Goal: Find specific page/section: Find specific page/section

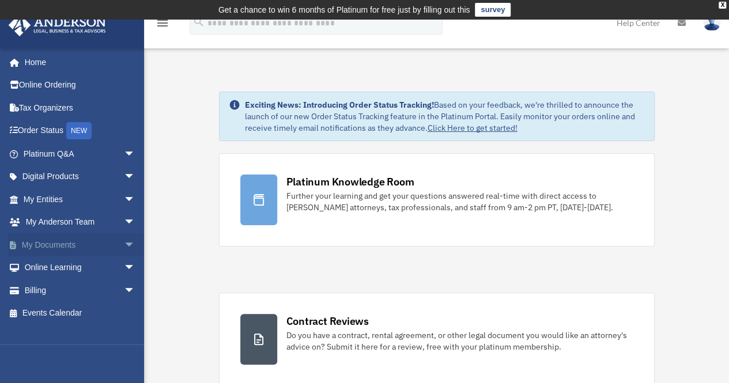
click at [74, 244] on link "My Documents arrow_drop_down" at bounding box center [80, 244] width 145 height 23
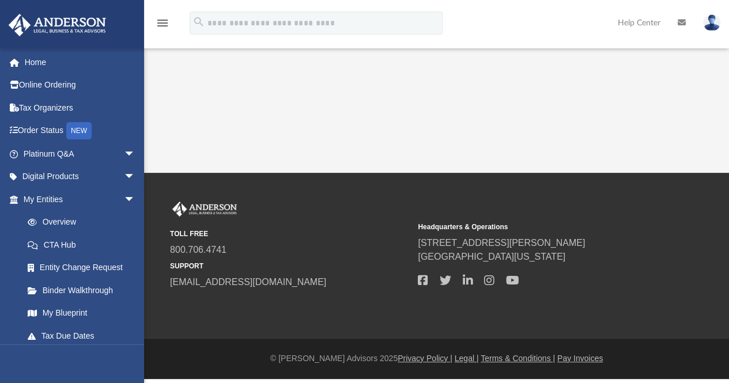
click at [124, 244] on link "CTA Hub" at bounding box center [84, 244] width 137 height 23
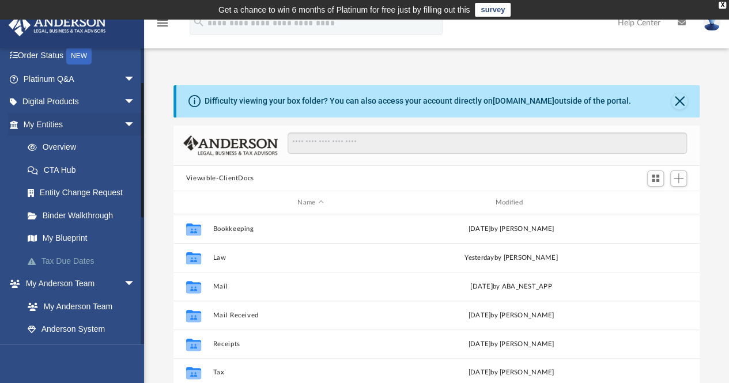
scroll to position [253, 518]
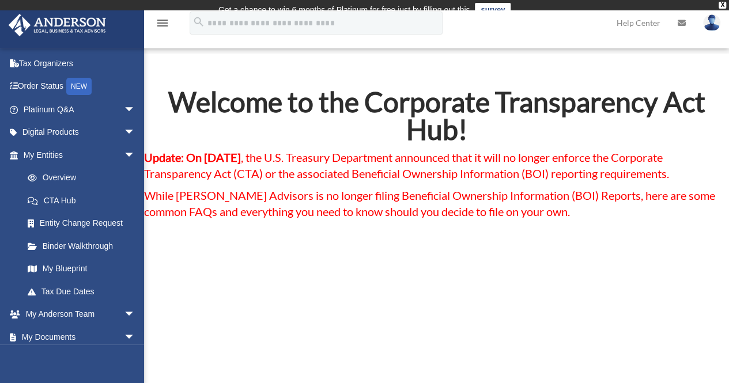
scroll to position [119, 0]
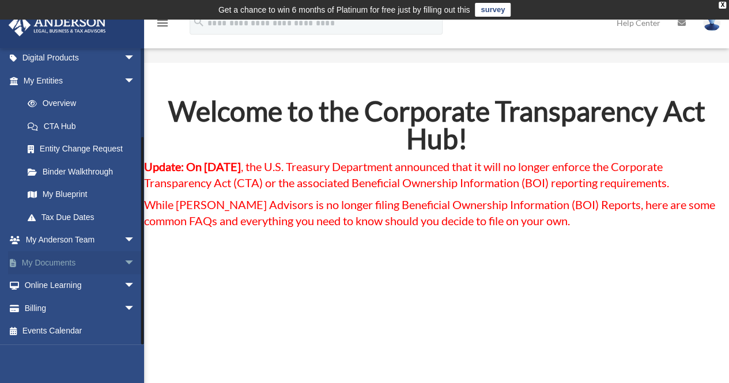
click at [95, 268] on link "My Documents arrow_drop_down" at bounding box center [80, 262] width 145 height 23
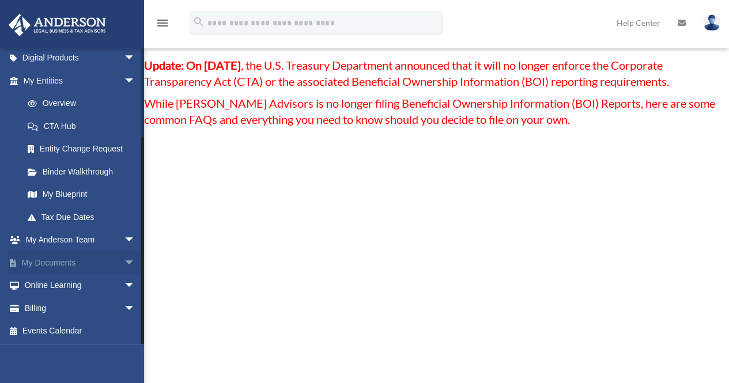
scroll to position [103, 0]
click at [124, 265] on span "arrow_drop_down" at bounding box center [135, 263] width 23 height 24
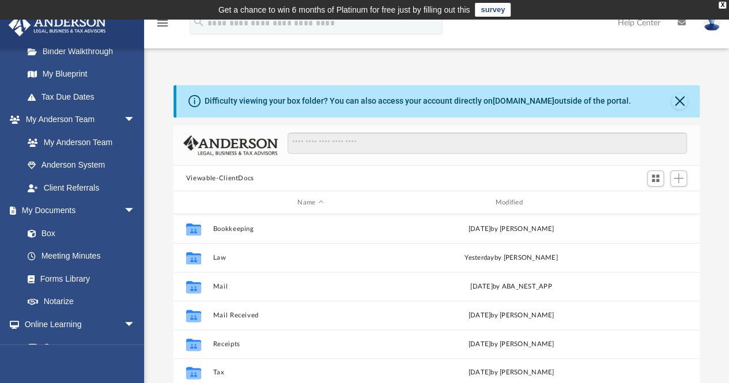
scroll to position [258, 0]
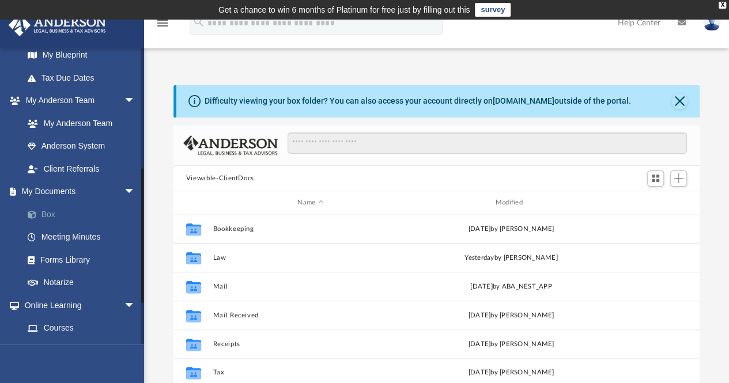
click at [50, 212] on link "Box" at bounding box center [84, 214] width 137 height 23
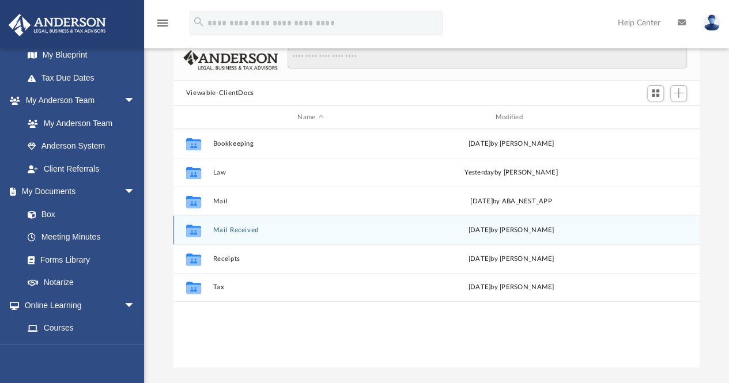
scroll to position [90, 0]
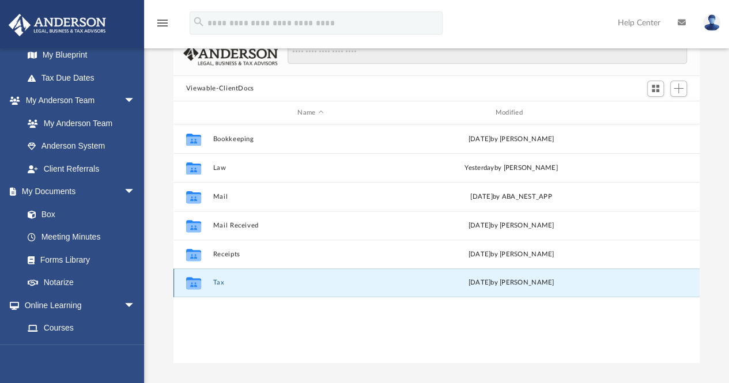
click at [217, 284] on button "Tax" at bounding box center [310, 283] width 195 height 7
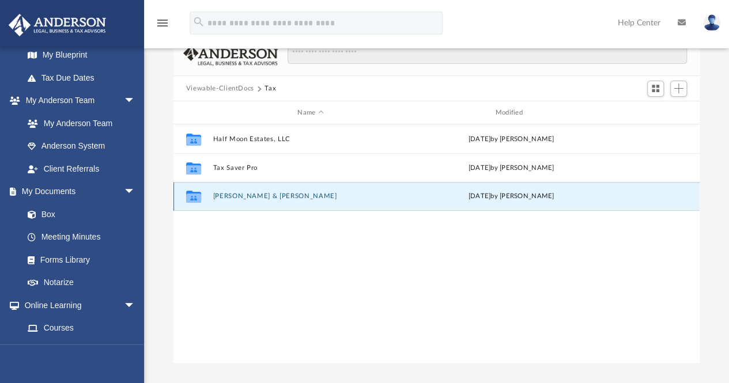
click at [250, 196] on button "Vallin, Carlos & Evelyn" at bounding box center [310, 196] width 195 height 7
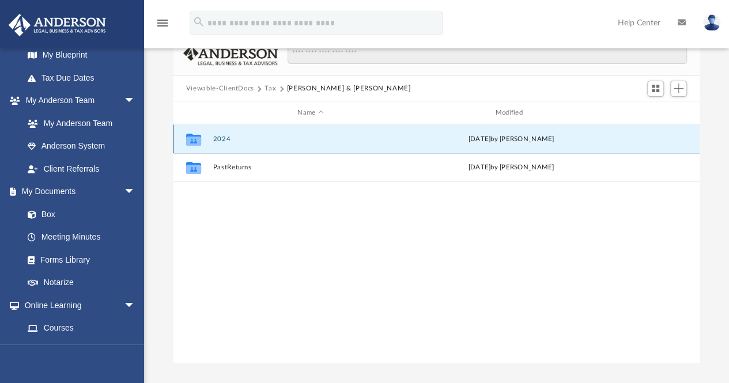
click at [224, 135] on button "2024" at bounding box center [310, 138] width 195 height 7
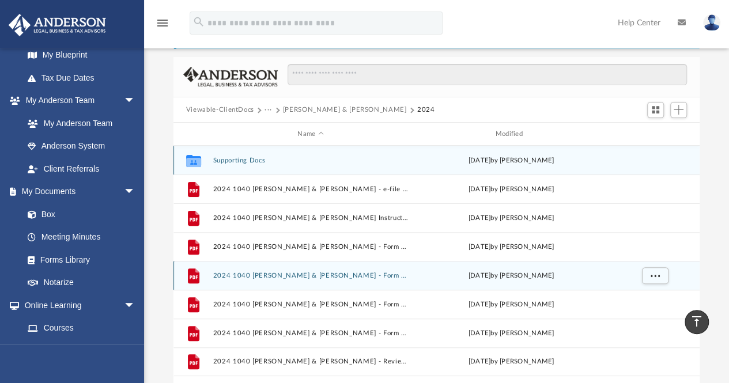
scroll to position [62, 0]
